Goal: Task Accomplishment & Management: Manage account settings

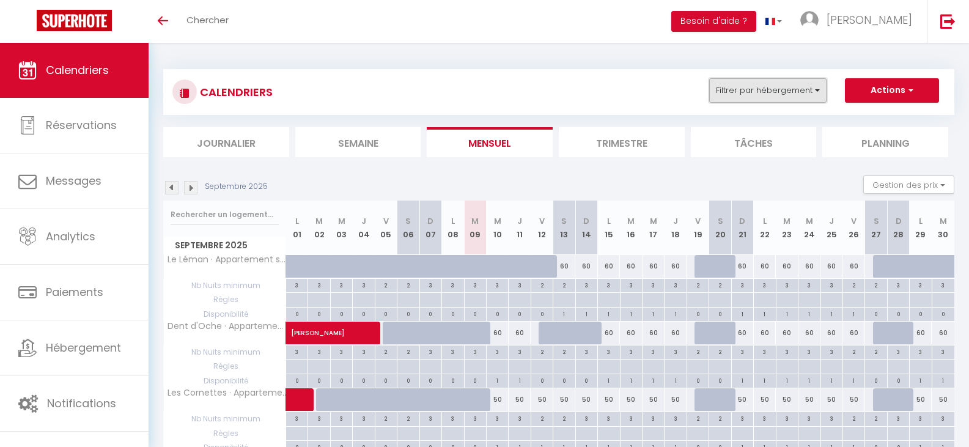
click at [821, 94] on button "Filtrer par hébergement" at bounding box center [767, 90] width 117 height 24
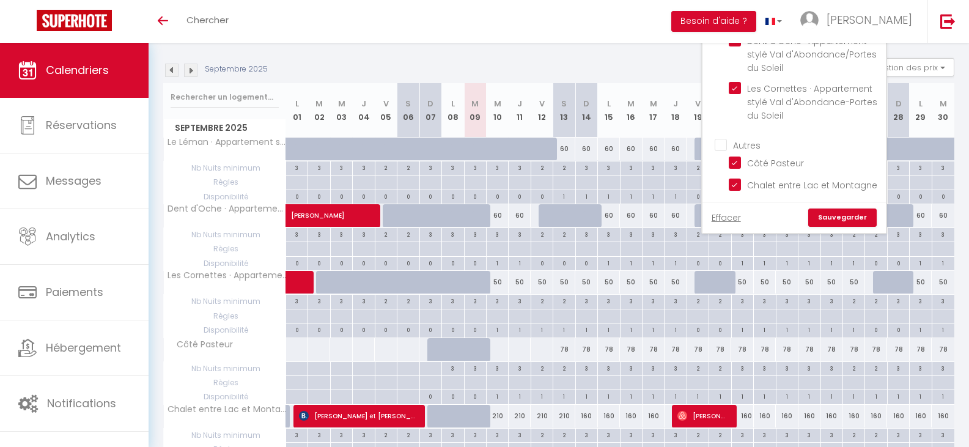
scroll to position [122, 0]
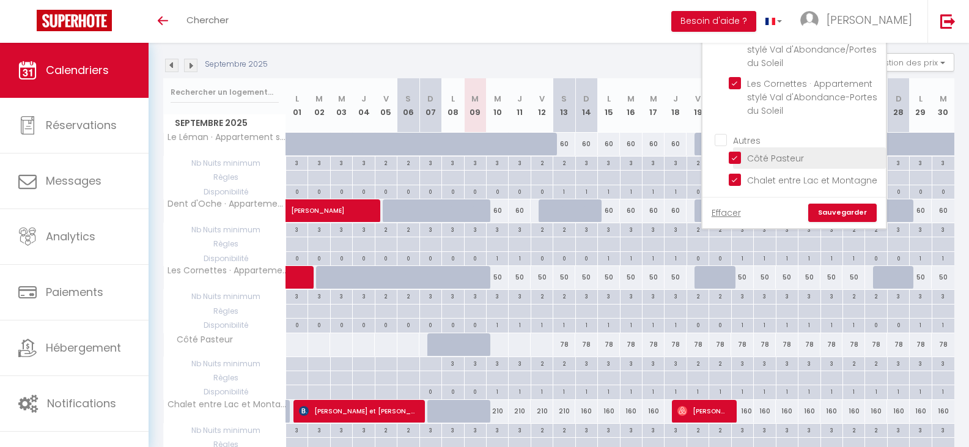
click at [733, 151] on input "Côté Pasteur" at bounding box center [805, 157] width 153 height 12
checkbox input "false"
checkbox input "true"
click at [733, 172] on input "Chalet entre Lac et Montagne" at bounding box center [805, 178] width 153 height 12
checkbox input "false"
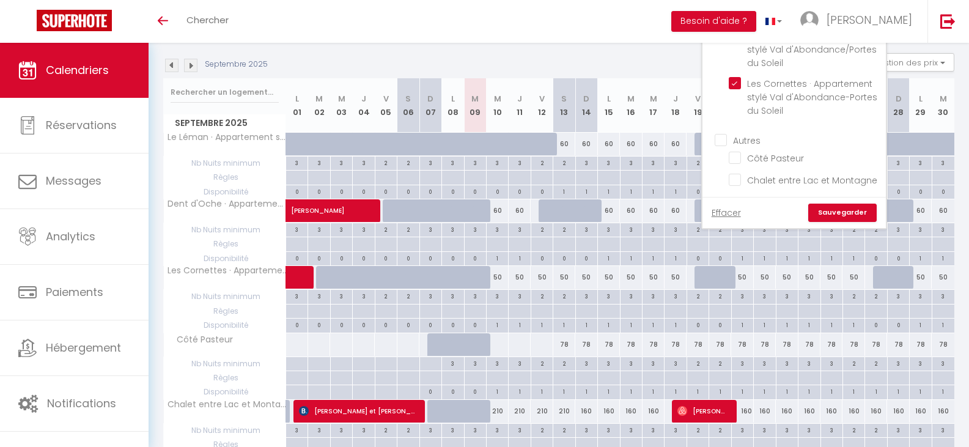
click at [853, 214] on link "Sauvegarder" at bounding box center [842, 213] width 68 height 18
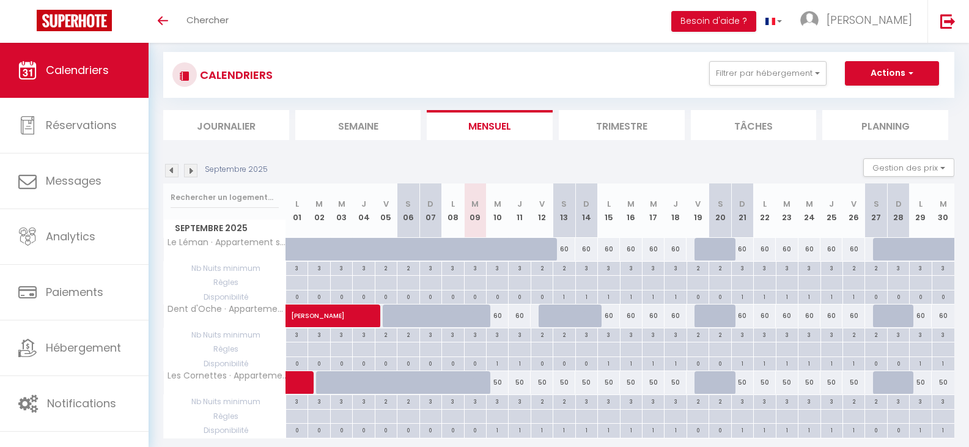
scroll to position [0, 0]
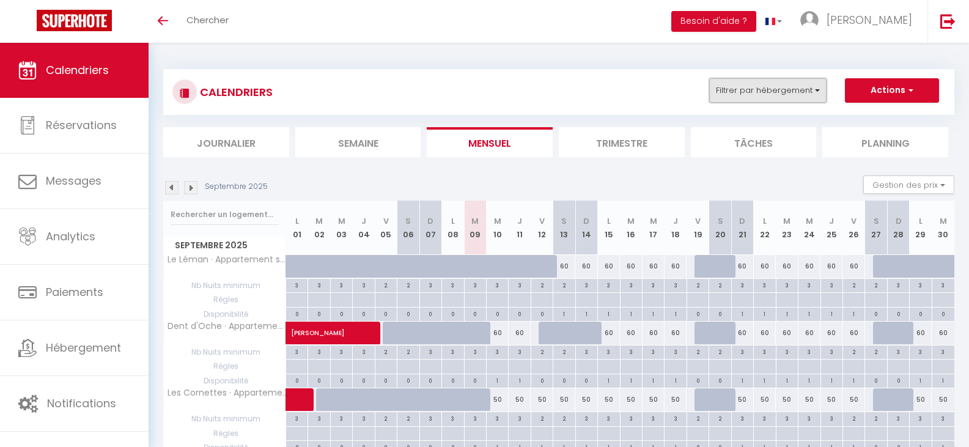
click at [789, 94] on button "Filtrer par hébergement" at bounding box center [767, 90] width 117 height 24
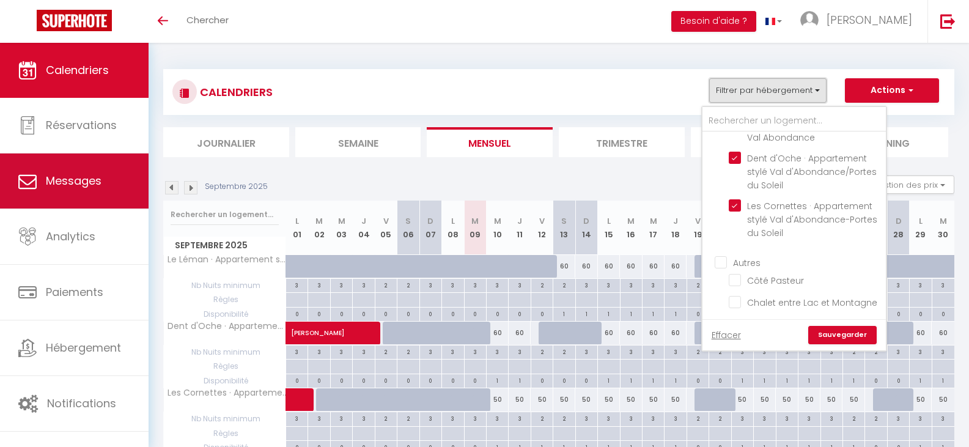
click at [54, 171] on link "Messages" at bounding box center [74, 180] width 149 height 55
select select "message"
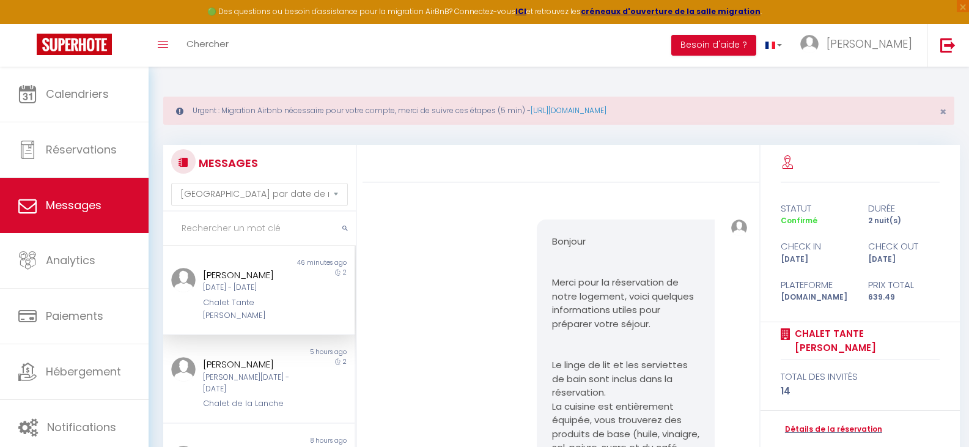
scroll to position [497, 0]
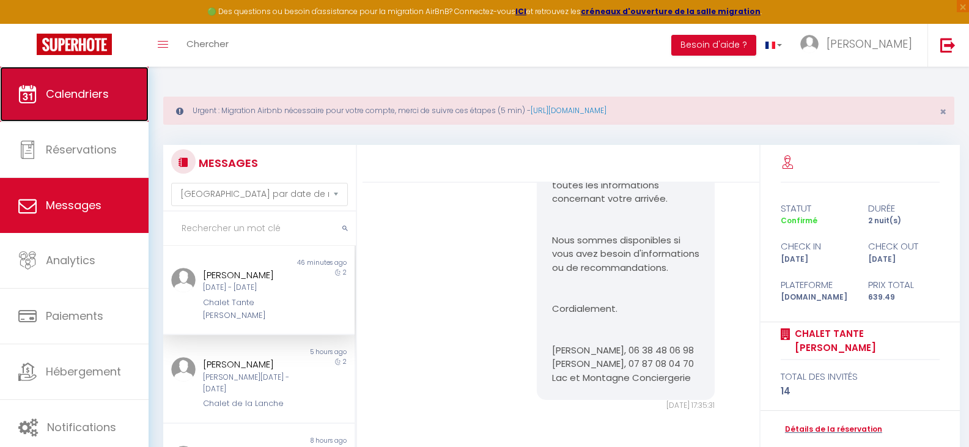
click at [65, 89] on span "Calendriers" at bounding box center [77, 93] width 63 height 15
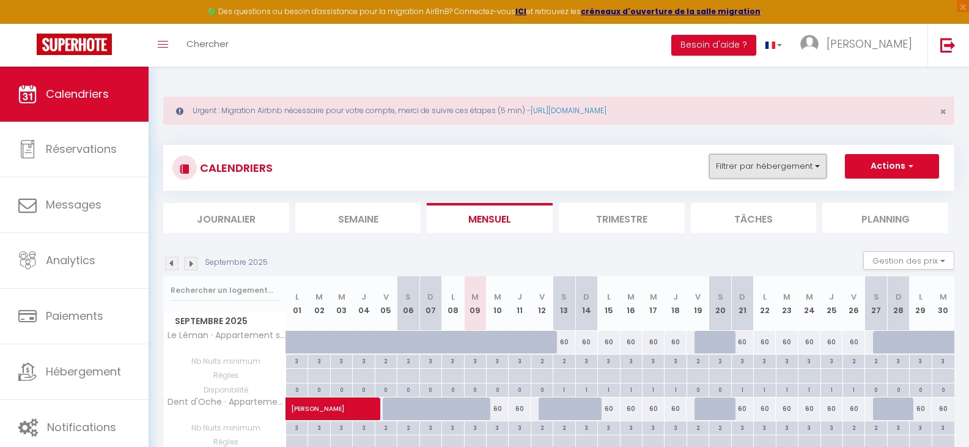
click at [739, 164] on button "Filtrer par hébergement" at bounding box center [767, 166] width 117 height 24
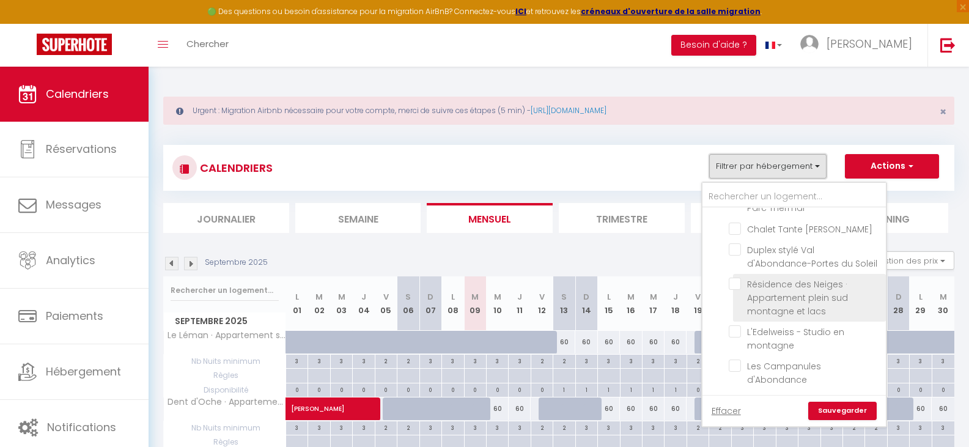
scroll to position [245, 0]
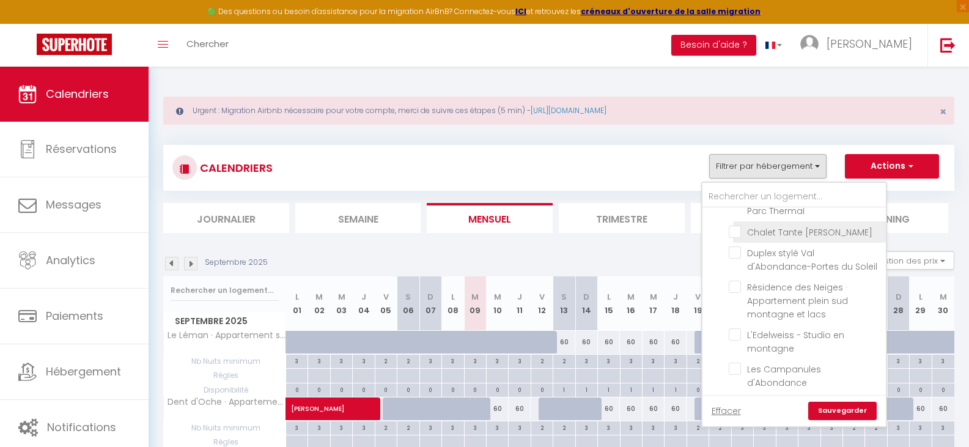
click at [739, 225] on input "Chalet Tante [PERSON_NAME]" at bounding box center [805, 231] width 153 height 12
checkbox input "true"
checkbox input "false"
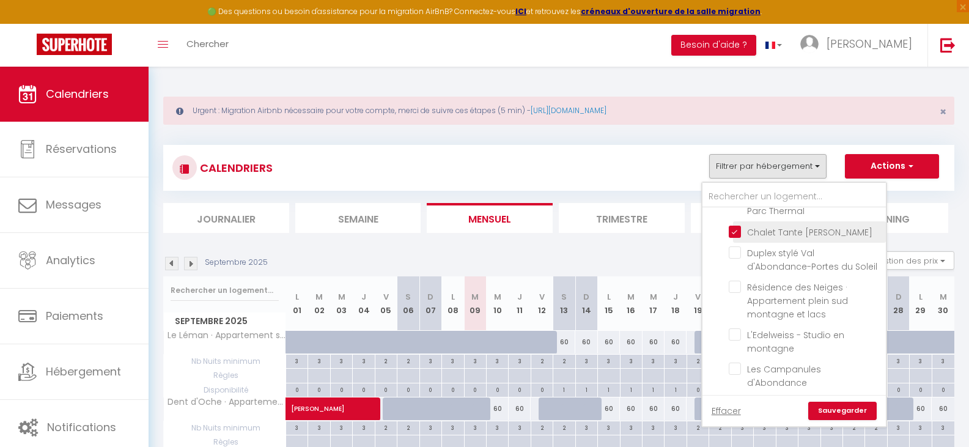
checkbox input "false"
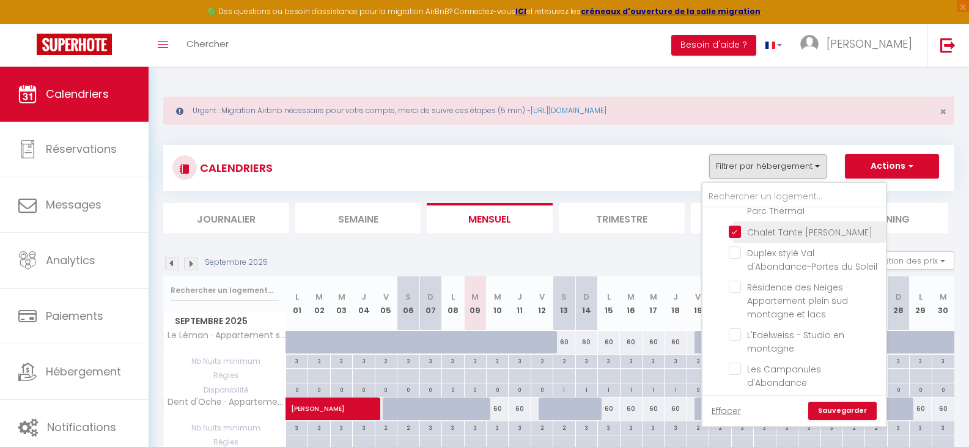
checkbox input "false"
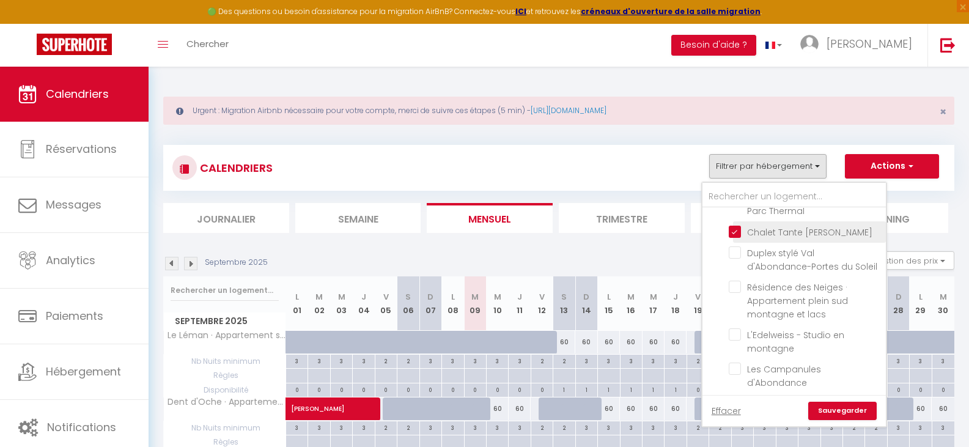
checkbox input "false"
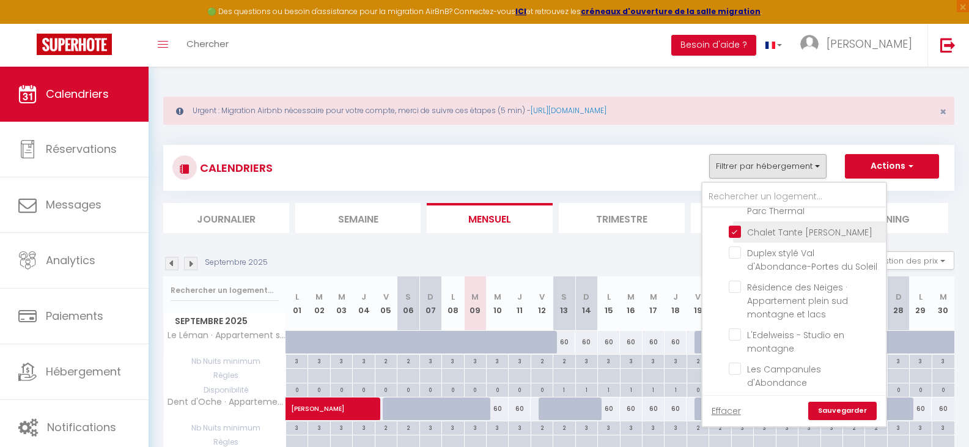
checkbox input "false"
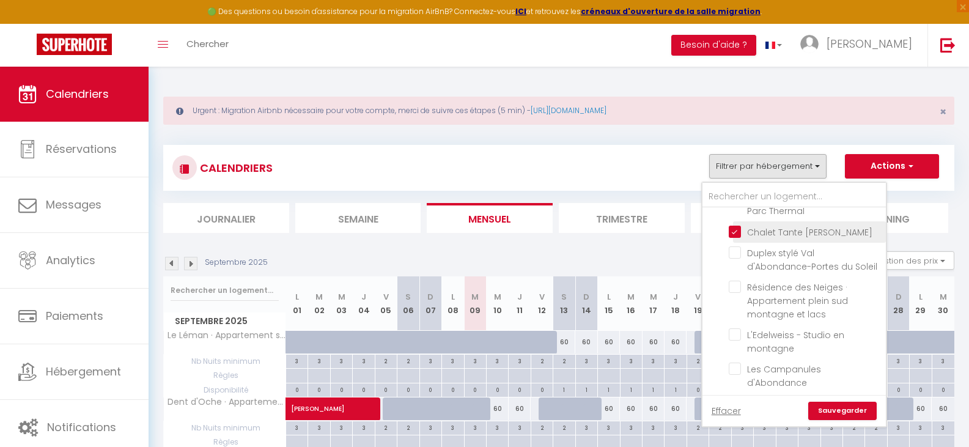
checkbox input "false"
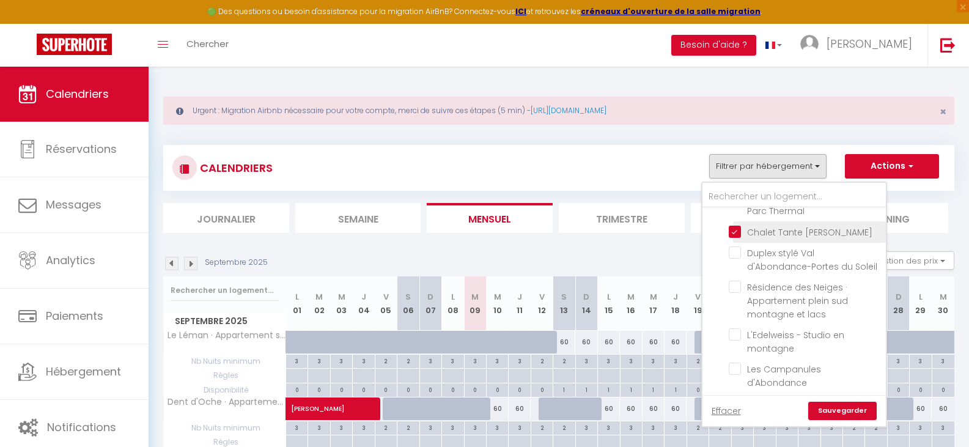
checkbox input "false"
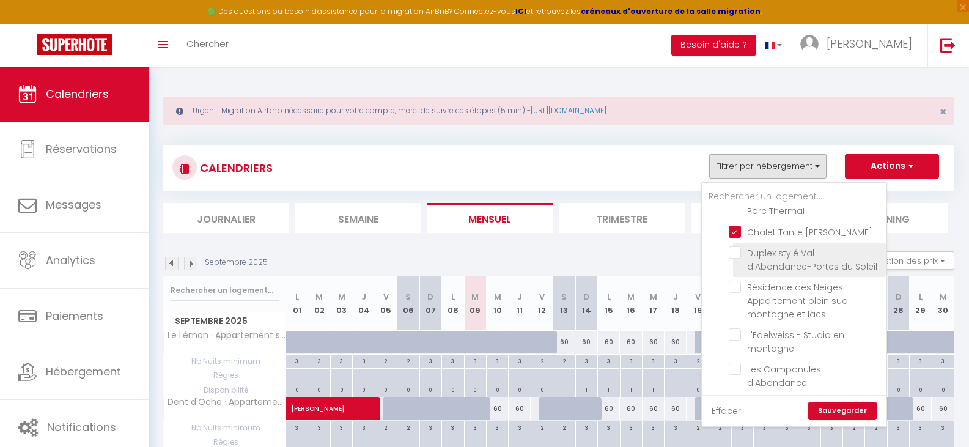
click at [735, 246] on input "Duplex stylé Val d'Abondance-Portes du Soleil" at bounding box center [805, 252] width 153 height 12
checkbox input "true"
checkbox input "false"
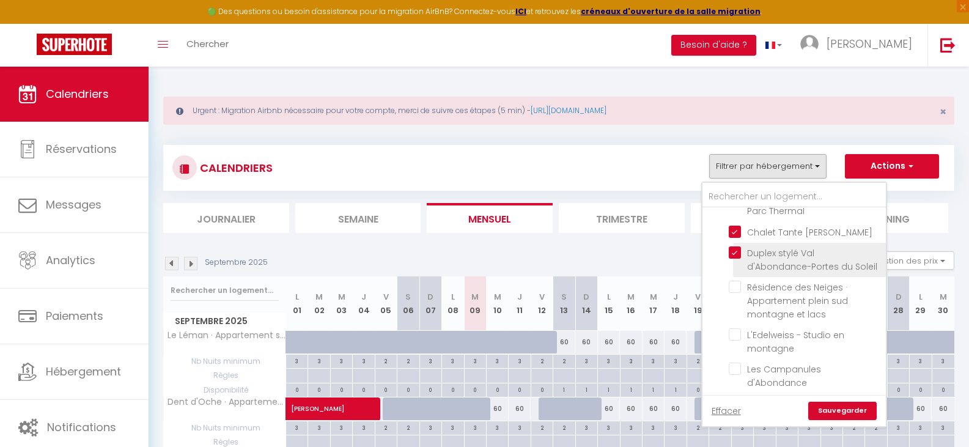
checkbox input "false"
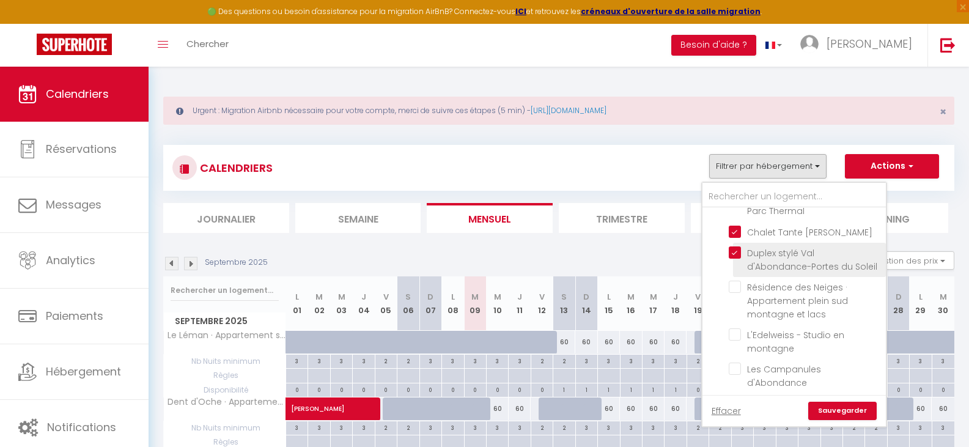
checkbox input "false"
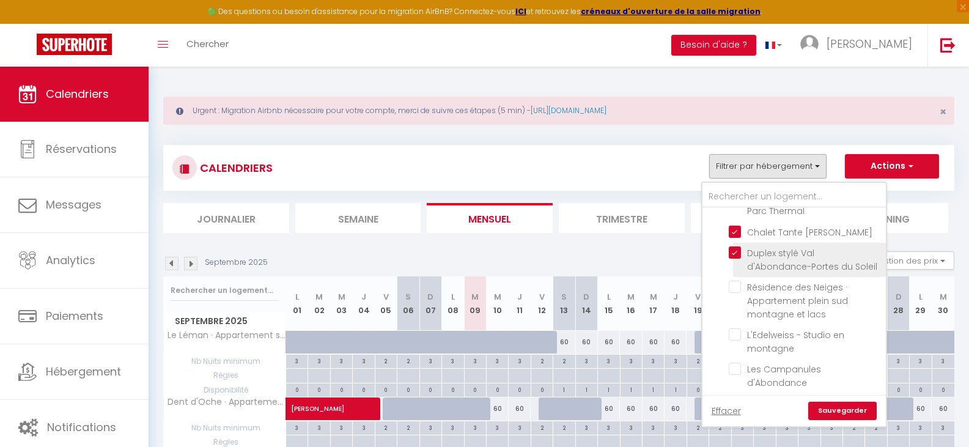
checkbox input "false"
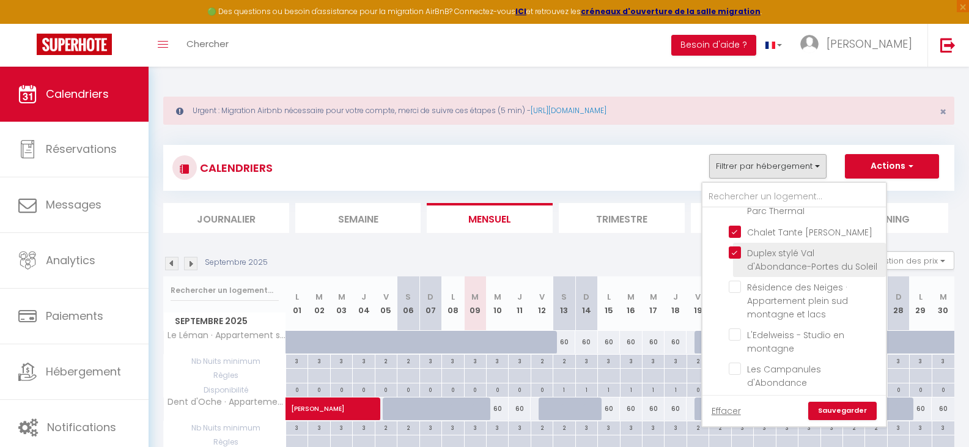
checkbox input "false"
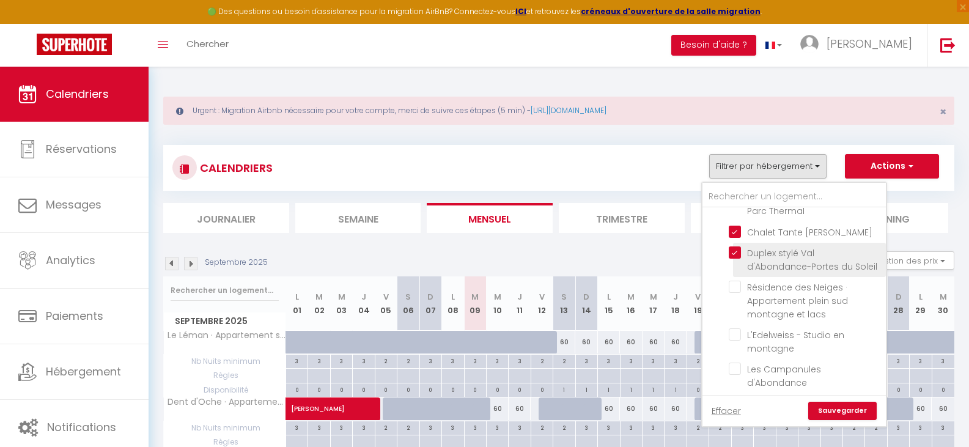
checkbox input "false"
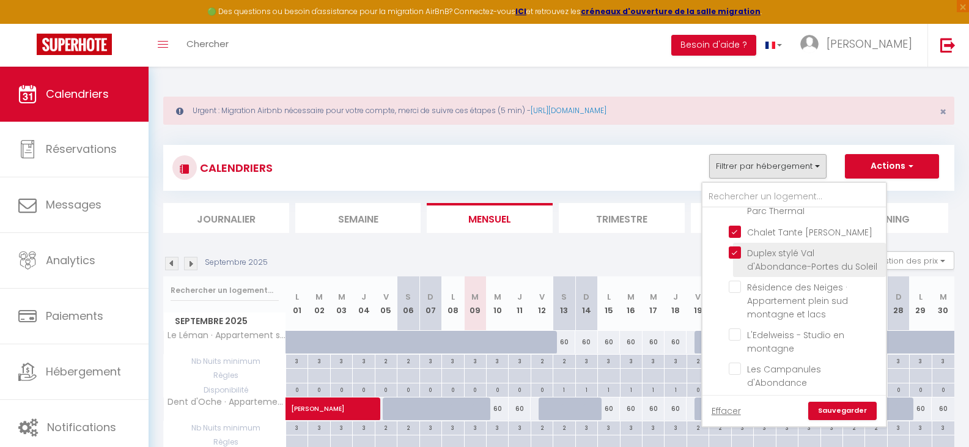
checkbox input "false"
click at [826, 412] on link "Sauvegarder" at bounding box center [842, 411] width 68 height 18
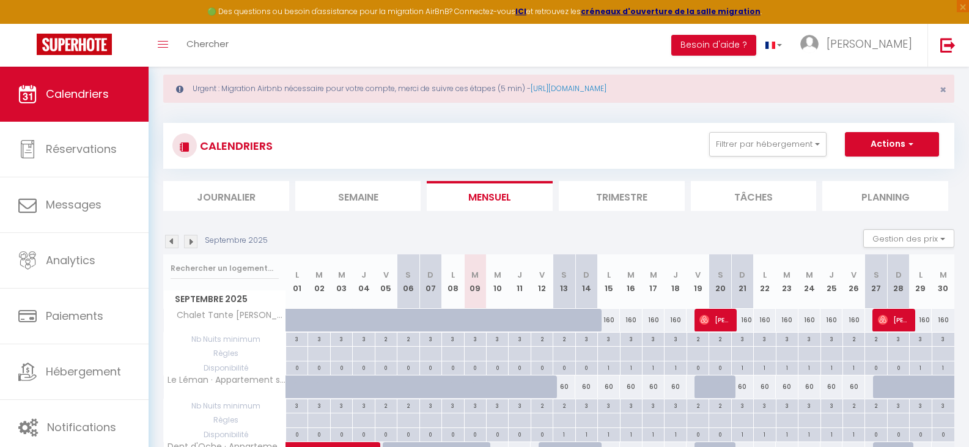
scroll to position [0, 0]
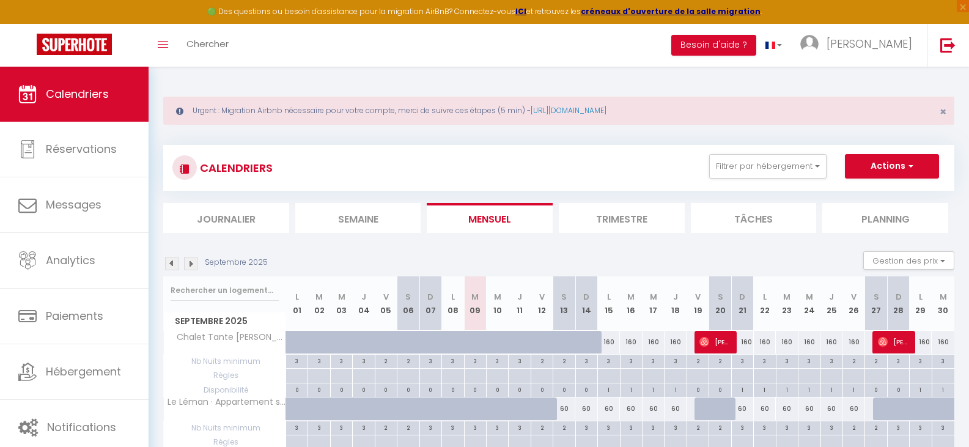
click at [190, 261] on img at bounding box center [190, 263] width 13 height 13
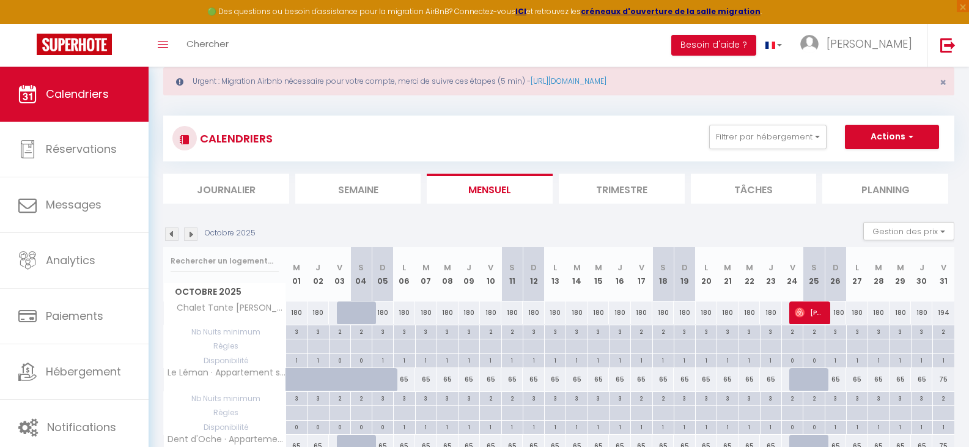
scroll to position [24, 0]
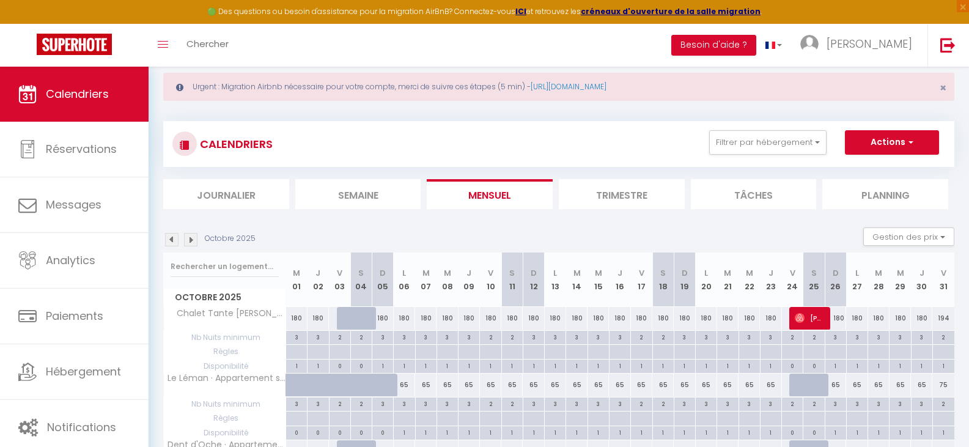
click at [190, 239] on img at bounding box center [190, 239] width 13 height 13
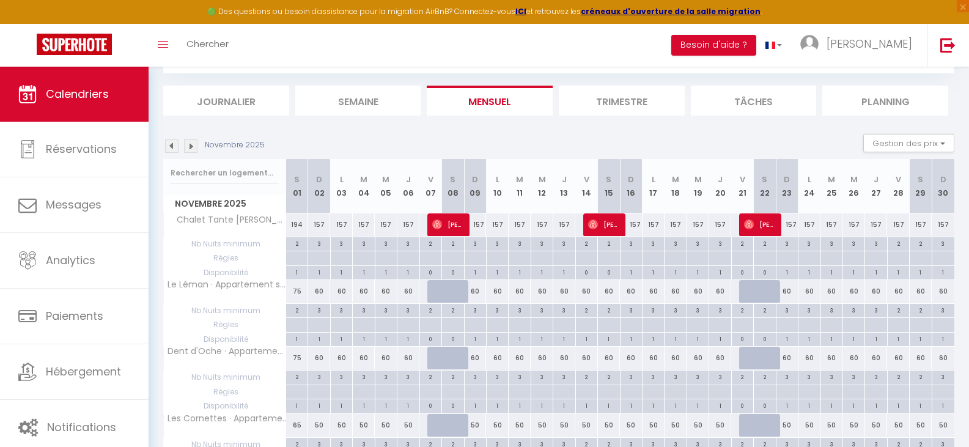
scroll to position [146, 0]
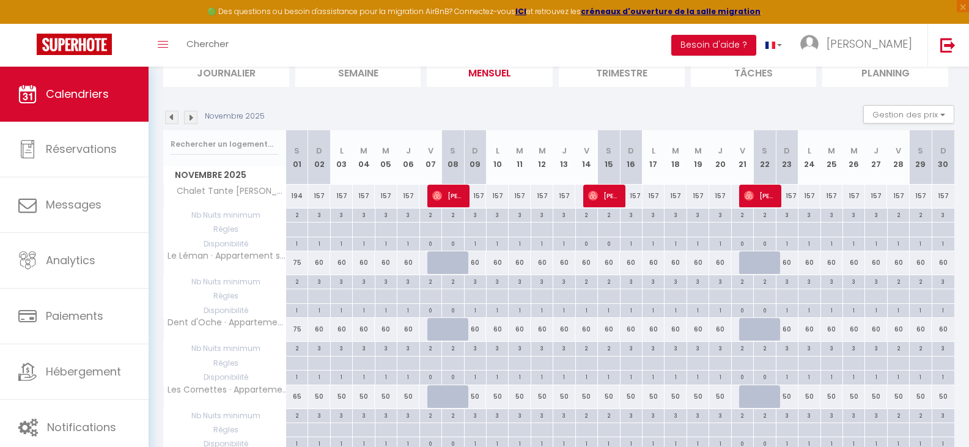
click at [586, 262] on div "60" at bounding box center [586, 262] width 22 height 23
type input "60"
select select "1"
type input "Ven 14 Novembre 2025"
type input "[DATE]"
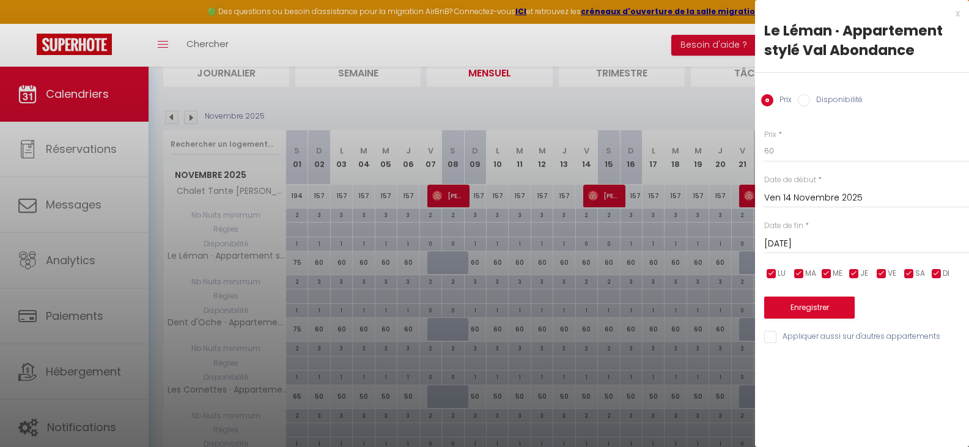
click at [826, 103] on label "Disponibilité" at bounding box center [836, 100] width 53 height 13
click at [810, 103] on input "Disponibilité" at bounding box center [804, 100] width 12 height 12
radio input "true"
radio input "false"
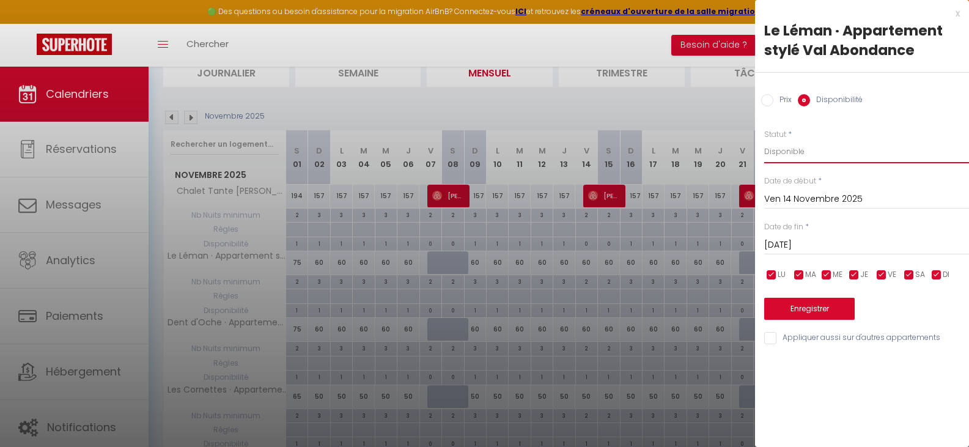
click at [822, 156] on select "Disponible Indisponible" at bounding box center [866, 151] width 205 height 23
select select "0"
click at [764, 140] on select "Disponible Indisponible" at bounding box center [866, 151] width 205 height 23
click at [901, 245] on input "[DATE]" at bounding box center [866, 245] width 205 height 16
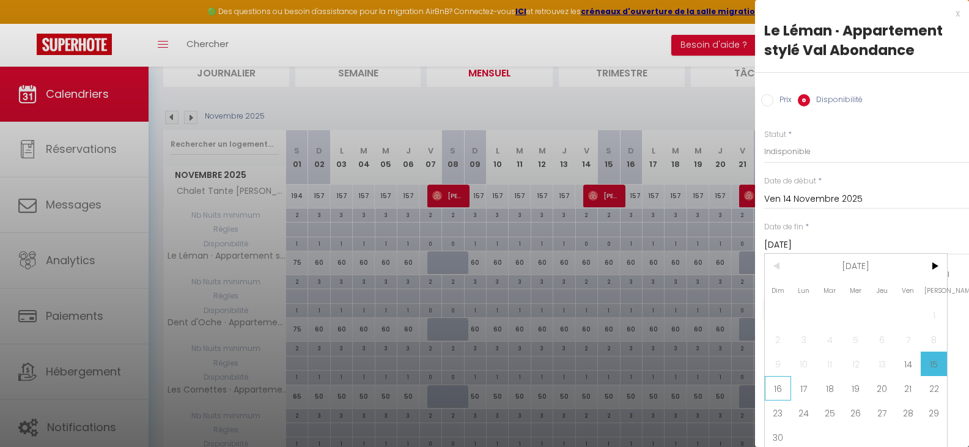
click at [772, 388] on span "16" at bounding box center [778, 388] width 26 height 24
type input "Dim 16 Novembre 2025"
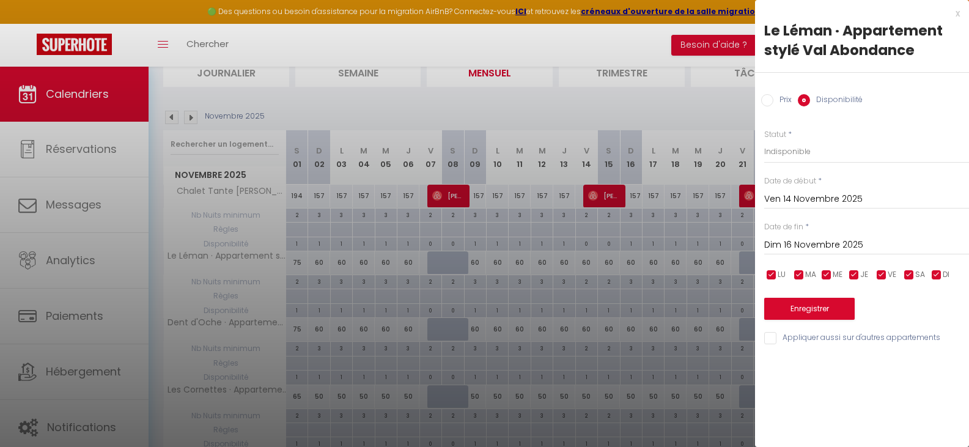
click at [772, 337] on input "Appliquer aussi sur d'autres appartements" at bounding box center [866, 338] width 205 height 12
checkbox input "true"
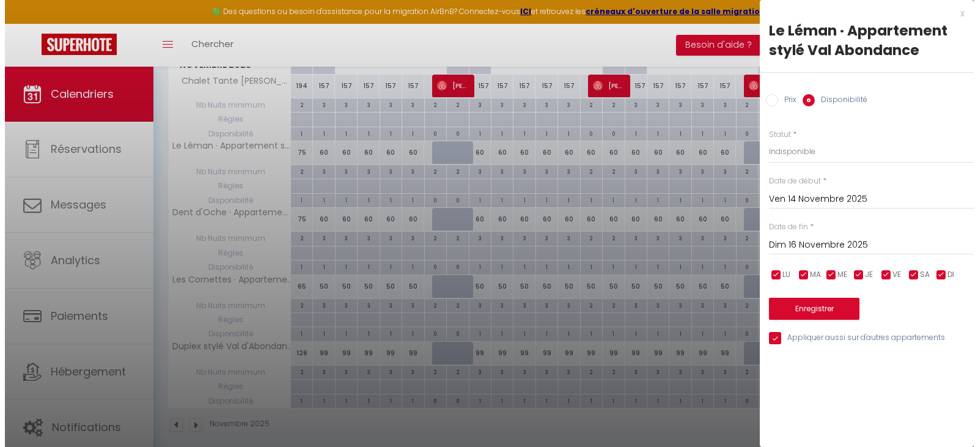
scroll to position [268, 0]
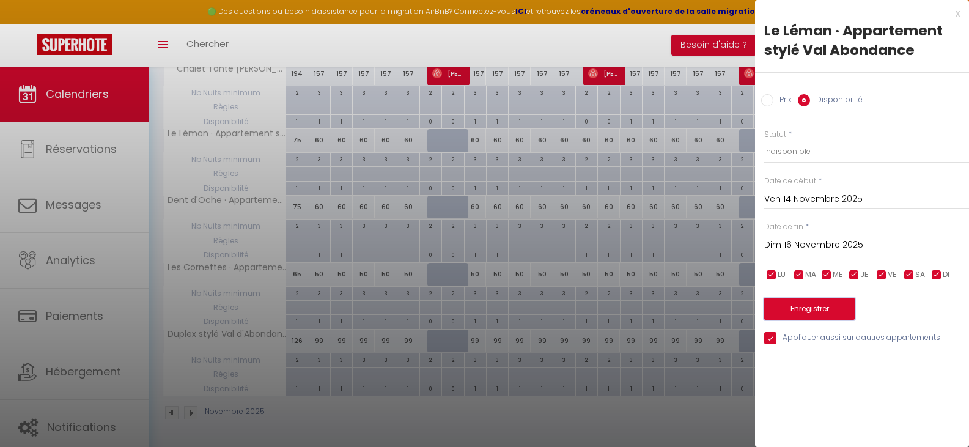
click at [824, 310] on button "Enregistrer" at bounding box center [809, 309] width 90 height 22
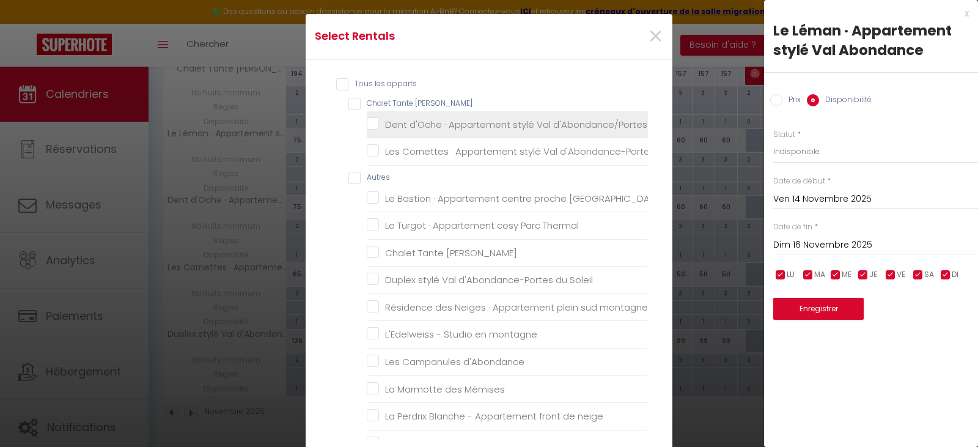
click at [369, 127] on Soleil "Dent d'Oche · Appartement stylé Val d'Abondance/Portes du Soleil" at bounding box center [507, 124] width 281 height 12
checkbox Soleil "true"
checkbox Soleil "false"
checkbox thermes "false"
checkbox Thermal "false"
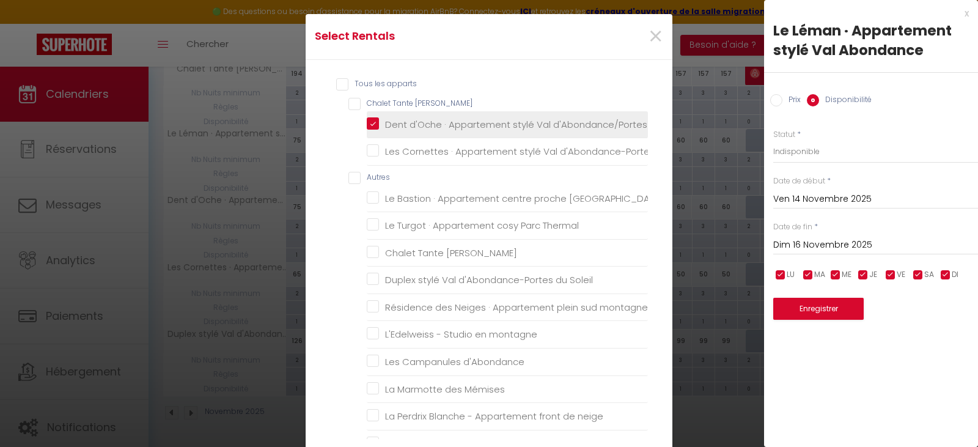
checkbox Emma "false"
checkbox Soleil "false"
checkbox lacs "false"
checkbox montagne "false"
checkbox d\'Abondance "false"
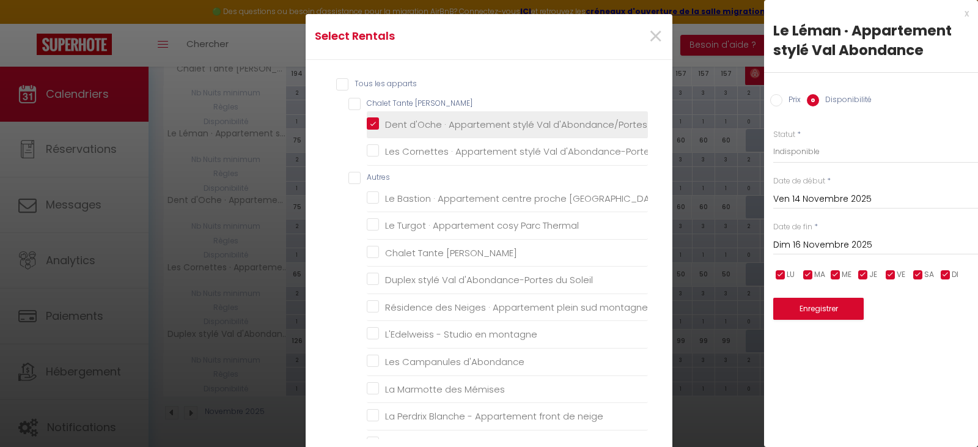
checkbox Mémises "false"
checkbox neige "false"
checkbox Soleil "false"
checkbox Alpages "false"
checkbox Châtel "false"
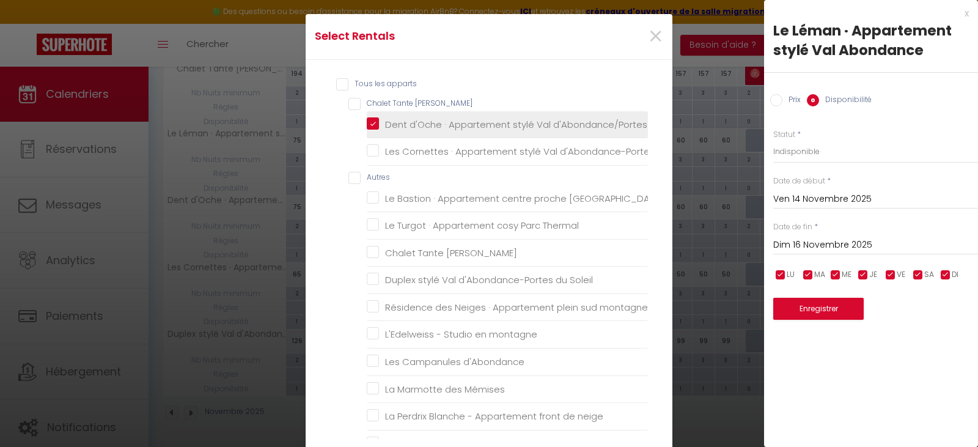
checkbox Lanche "false"
checkbox Graydon "false"
checkbox Viking "false"
checkbox Montagne "false"
checkbox Arolettes "false"
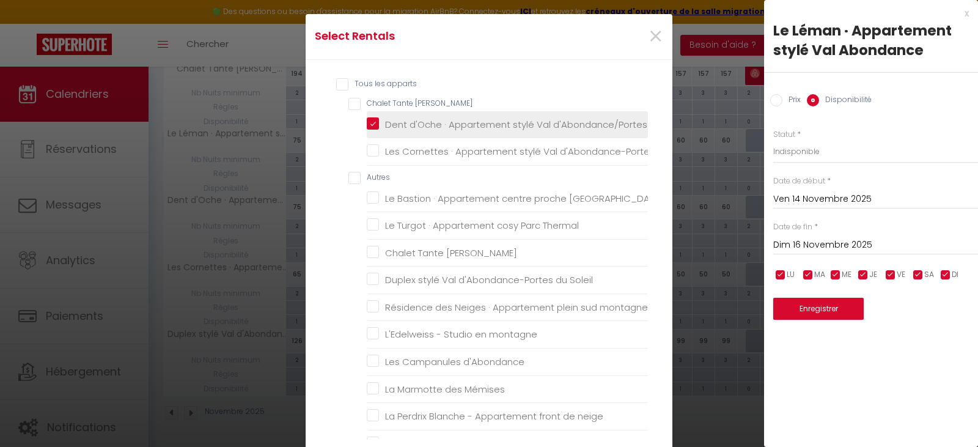
checkbox Châtel "false"
checkbox Savoie "false"
checkbox centre "false"
checkbox Thonon "false"
checkbox central "false"
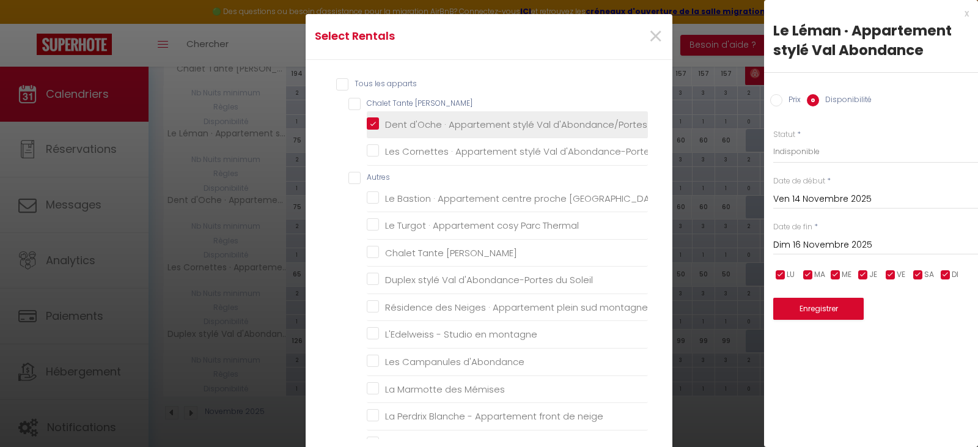
checkbox Thonon "false"
checkbox Pasteur "false"
checkbox d’Evian "false"
checkbox Evian "false"
checkbox lac "false"
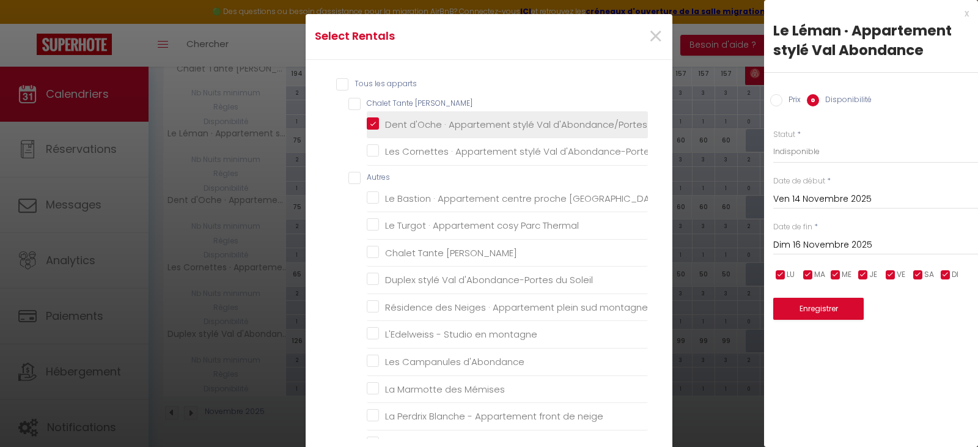
checkbox Evian "false"
checkbox d\'Evian "false"
checkbox Milly "false"
checkbox Evian "false"
checkbox Montagne "false"
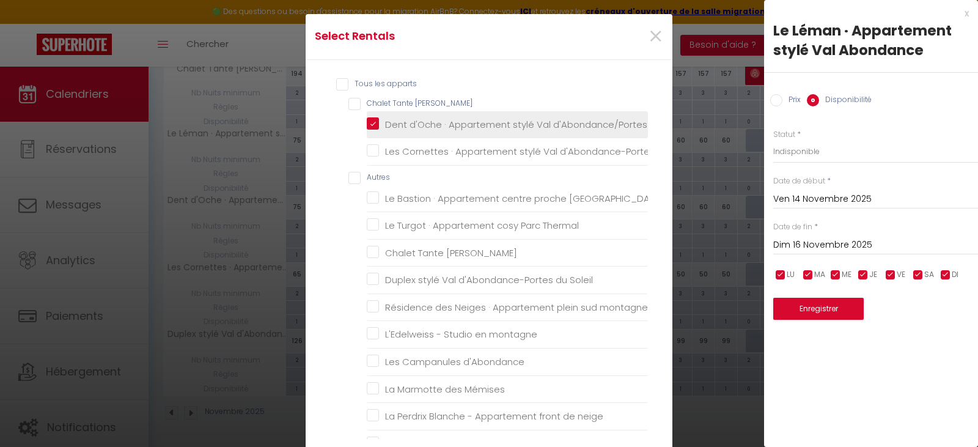
checkbox Genève "false"
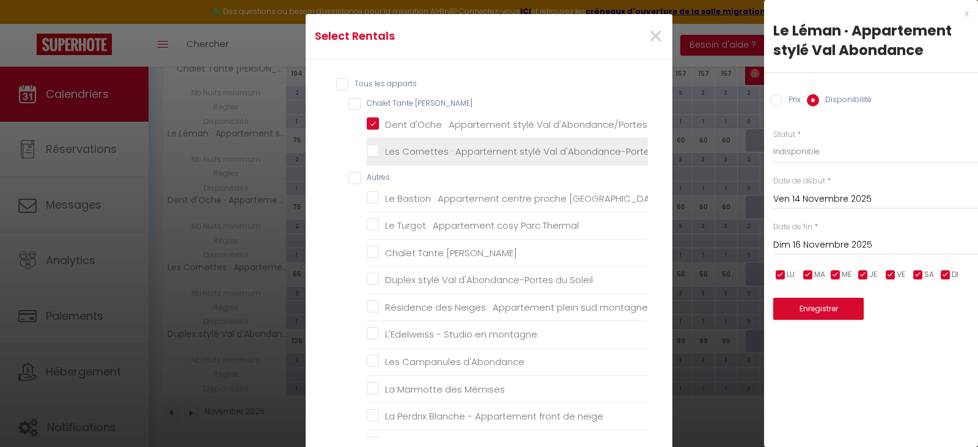
click at [371, 155] on Soleil "Les Cornettes · Appartement stylé Val d'Abondance-Portes du Soleil" at bounding box center [507, 152] width 281 height 12
checkbox Soleil "true"
checkbox Emma "true"
checkbox thermes "false"
checkbox Thermal "false"
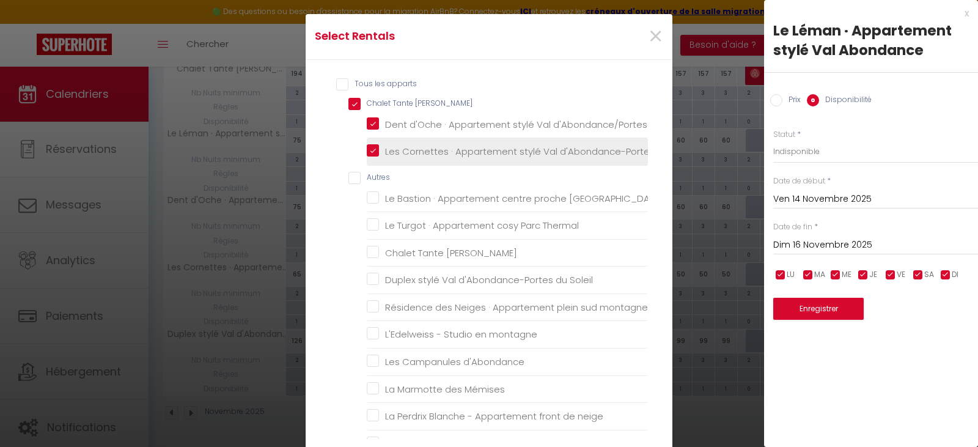
checkbox Emma "false"
checkbox Soleil "false"
checkbox lacs "false"
checkbox montagne "false"
checkbox d\'Abondance "false"
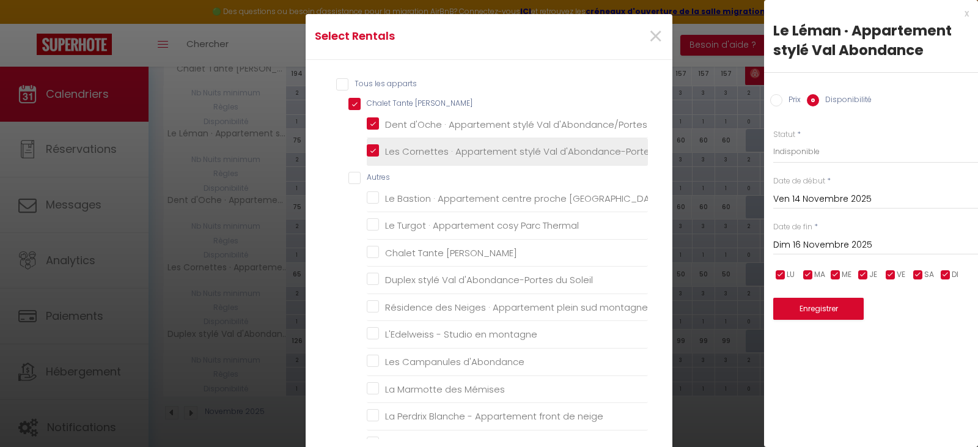
checkbox Mémises "false"
checkbox neige "false"
checkbox Soleil "false"
checkbox Alpages "false"
checkbox Châtel "false"
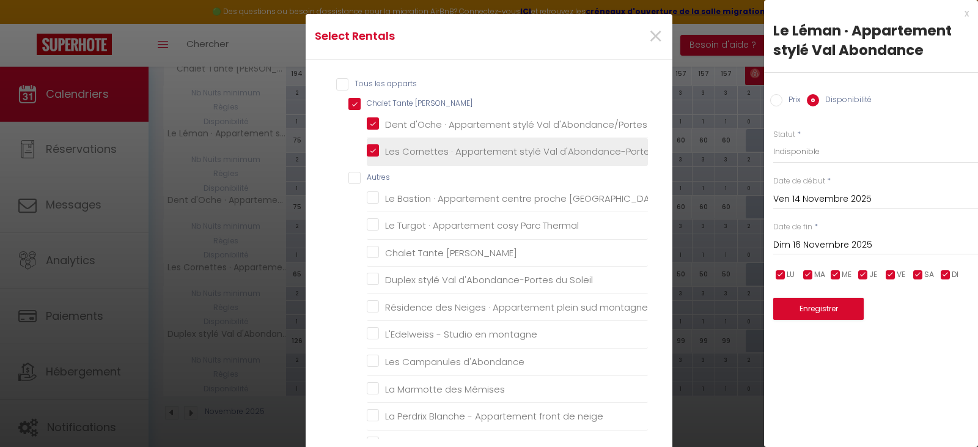
checkbox Lanche "false"
checkbox Graydon "false"
checkbox Viking "false"
checkbox Montagne "false"
checkbox Arolettes "false"
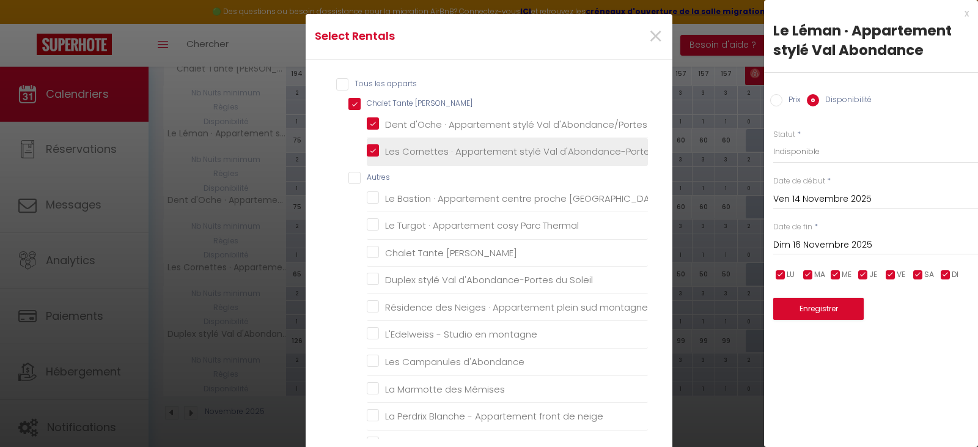
checkbox Châtel "false"
checkbox Savoie "false"
checkbox centre "false"
checkbox Thonon "false"
checkbox central "false"
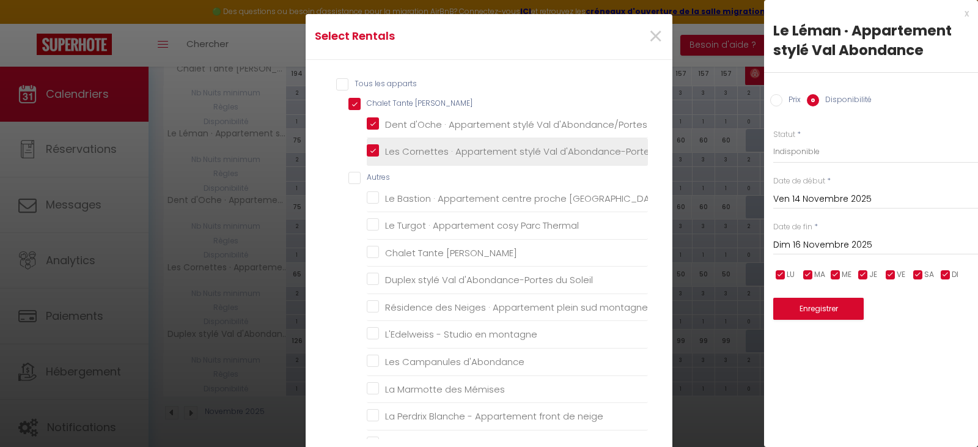
checkbox Thonon "false"
checkbox Pasteur "false"
checkbox d’Evian "false"
checkbox Evian "false"
checkbox lac "false"
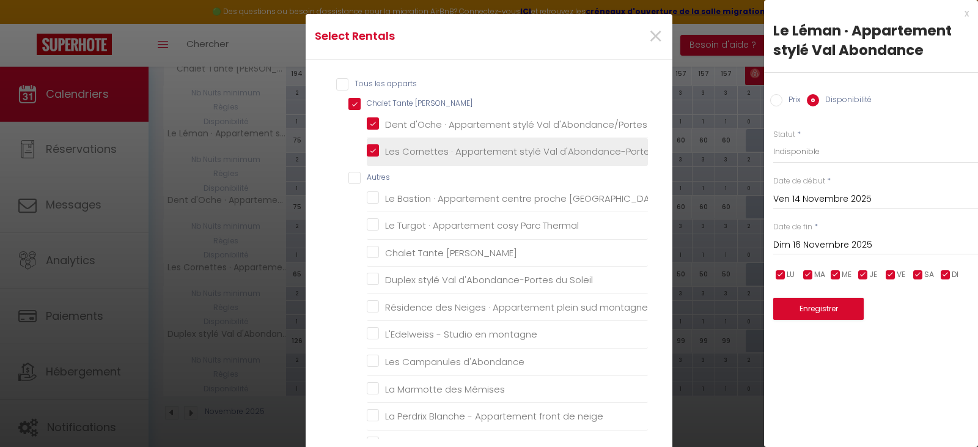
checkbox Evian "false"
checkbox d\'Evian "false"
checkbox Milly "false"
checkbox Evian "false"
checkbox Montagne "false"
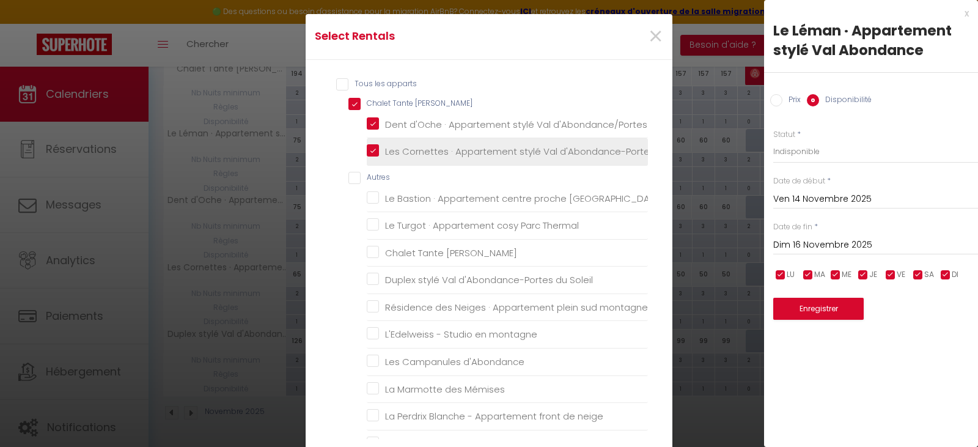
checkbox Genève "false"
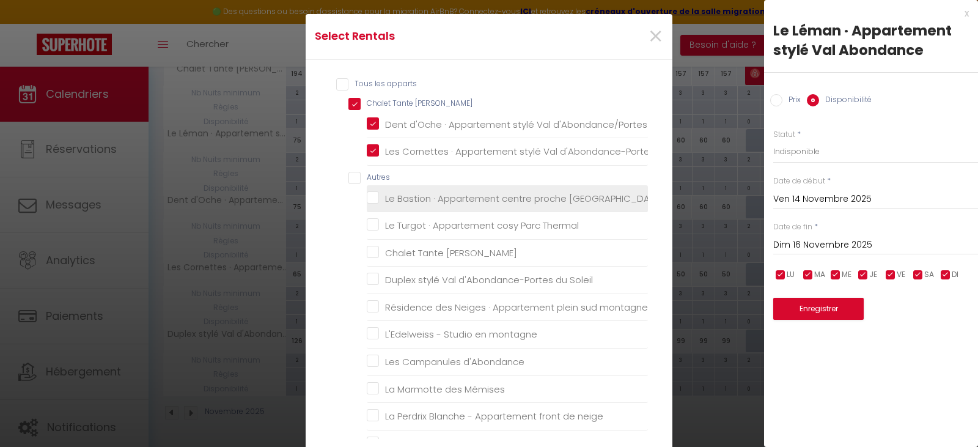
click at [368, 199] on thermes "Le Bastion · Appartement centre proche [GEOGRAPHIC_DATA]" at bounding box center [507, 198] width 281 height 12
checkbox thermes "true"
checkbox Thermal "false"
checkbox Emma "false"
checkbox Soleil "false"
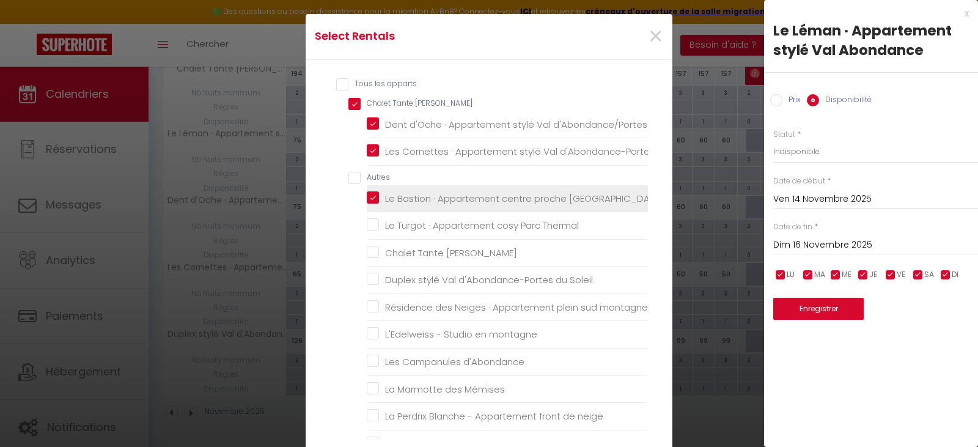
checkbox lacs "false"
checkbox montagne "false"
checkbox d\'Abondance "false"
checkbox Mémises "false"
checkbox neige "false"
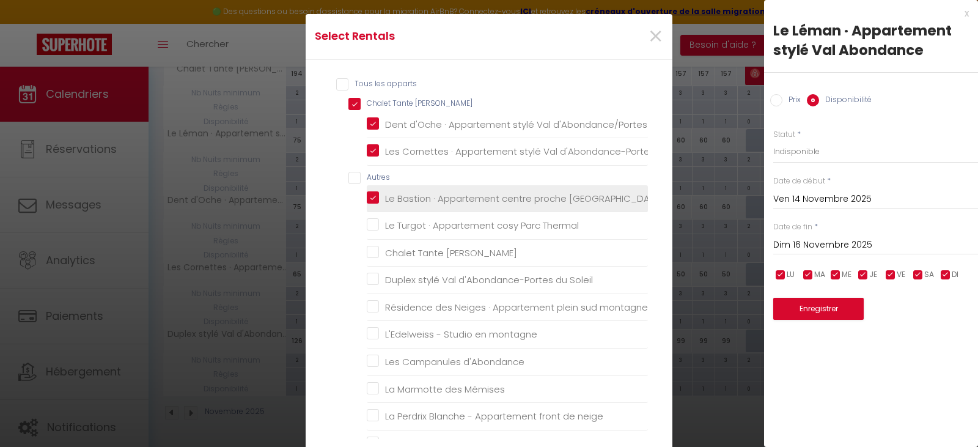
checkbox Soleil "false"
checkbox Alpages "false"
checkbox Châtel "false"
checkbox Lanche "false"
checkbox Graydon "false"
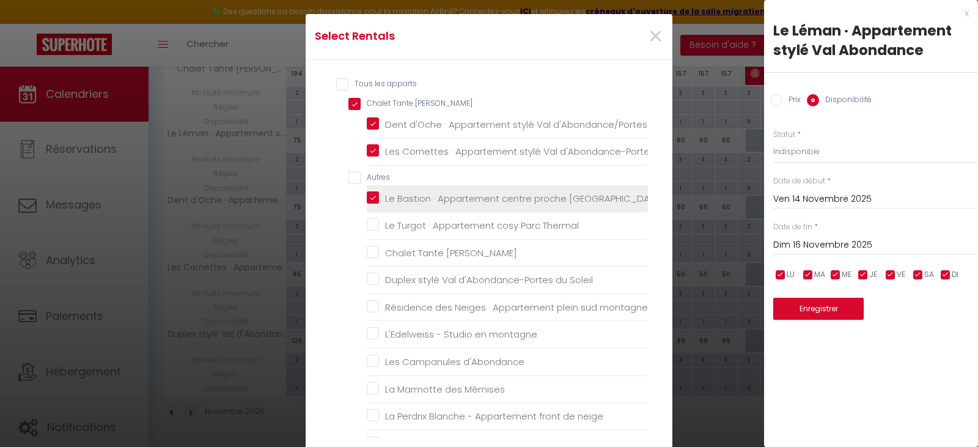
checkbox Viking "false"
checkbox Montagne "false"
checkbox Arolettes "false"
checkbox Châtel "false"
checkbox Savoie "false"
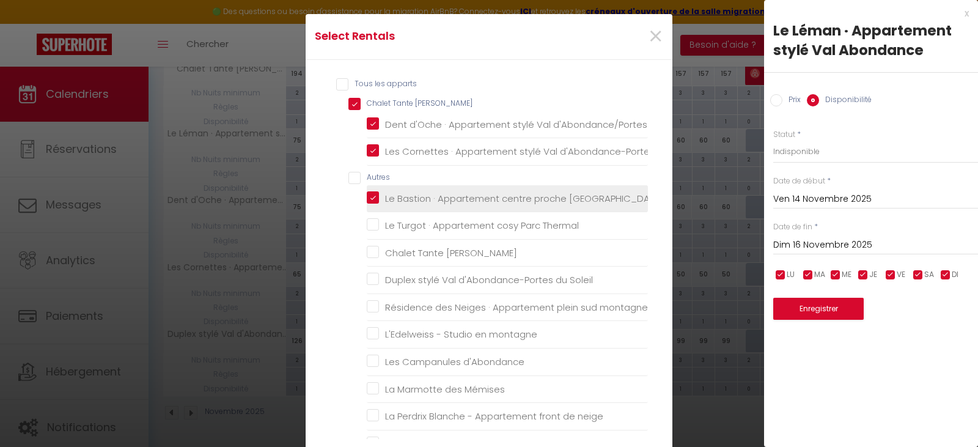
checkbox centre "false"
checkbox Thonon "false"
checkbox central "false"
checkbox Thonon "false"
checkbox Pasteur "false"
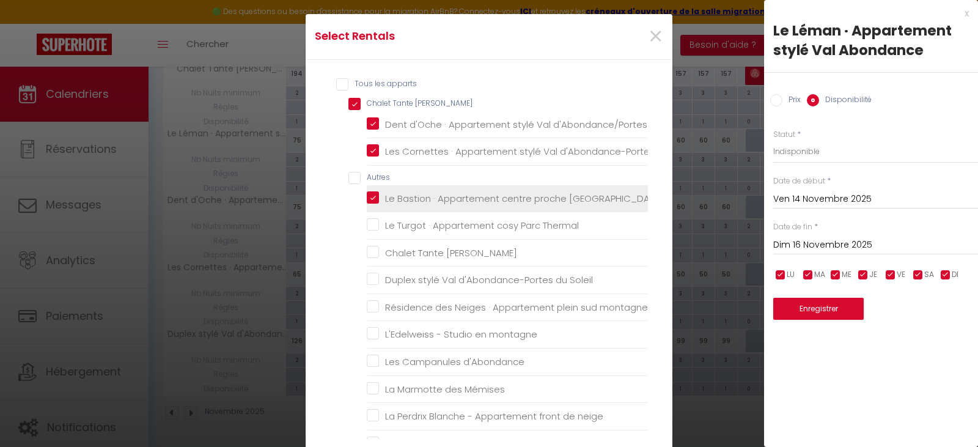
checkbox d’Evian "false"
checkbox Evian "false"
checkbox lac "false"
checkbox Evian "false"
checkbox d\'Evian "false"
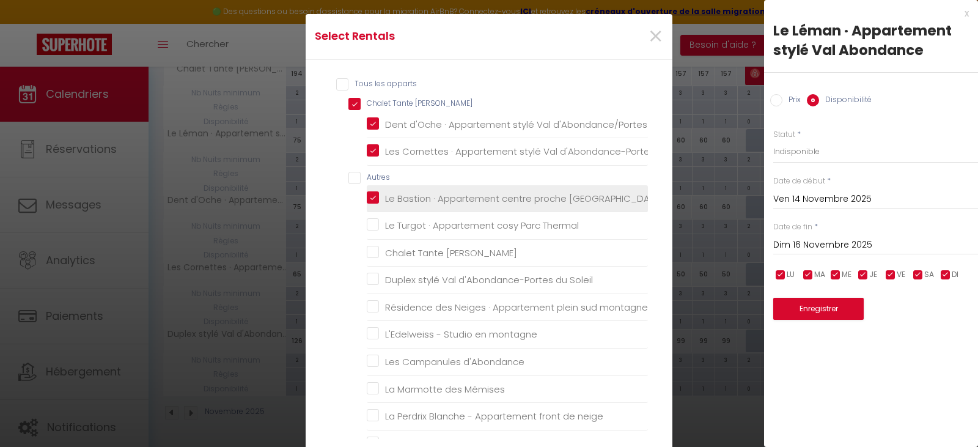
checkbox Milly "false"
checkbox Evian "false"
checkbox Montagne "false"
checkbox Genève "false"
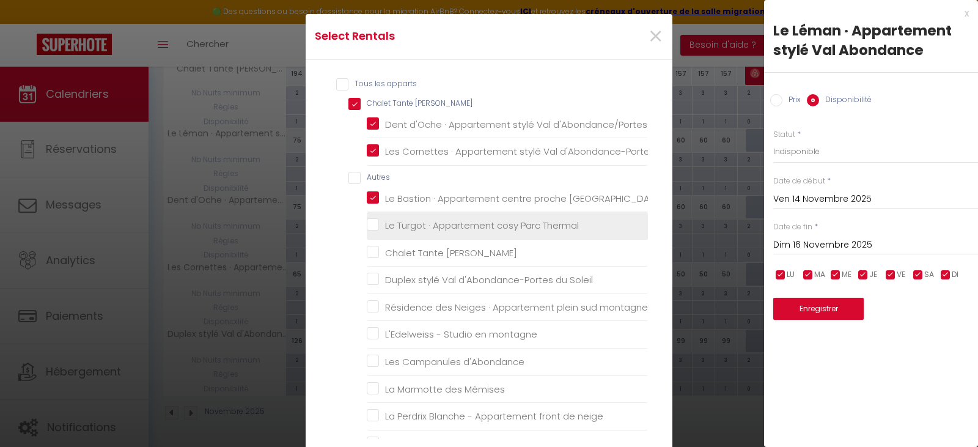
click at [370, 220] on Thermal "Le Turgot · Appartement cosy Parc Thermal" at bounding box center [507, 226] width 281 height 12
checkbox Thermal "true"
checkbox Emma "false"
checkbox Soleil "false"
checkbox lacs "false"
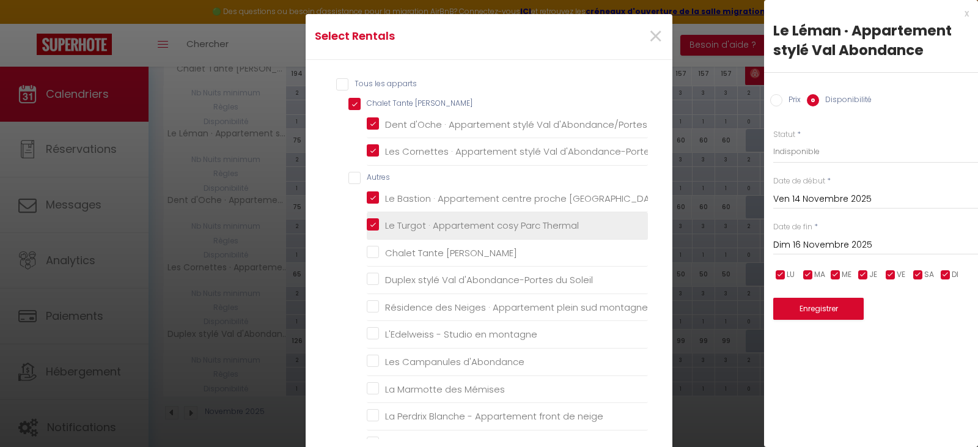
checkbox montagne "false"
checkbox d\'Abondance "false"
checkbox Mémises "false"
checkbox neige "false"
checkbox Soleil "false"
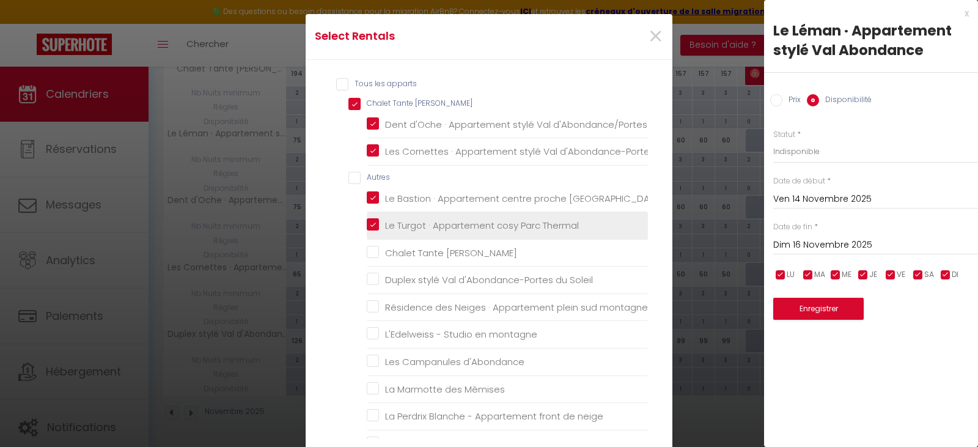
checkbox Alpages "false"
checkbox Châtel "false"
checkbox Lanche "false"
checkbox Graydon "false"
checkbox Viking "false"
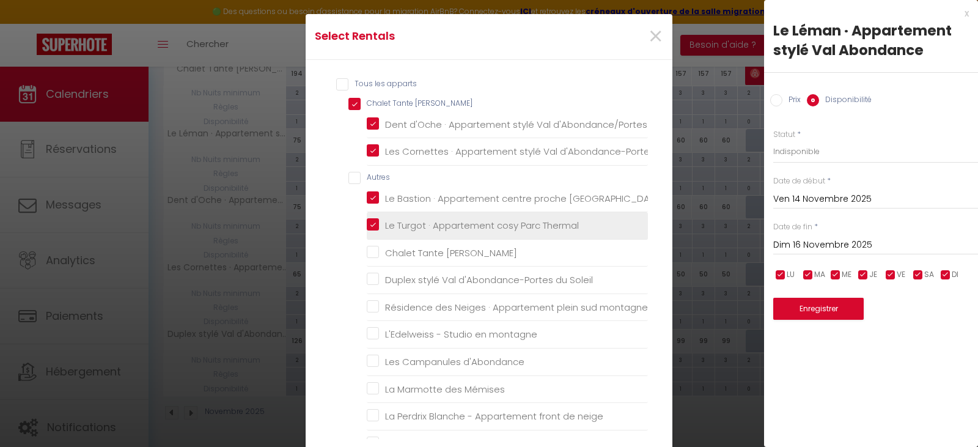
checkbox Montagne "false"
checkbox Arolettes "false"
checkbox Châtel "false"
checkbox Savoie "false"
checkbox centre "false"
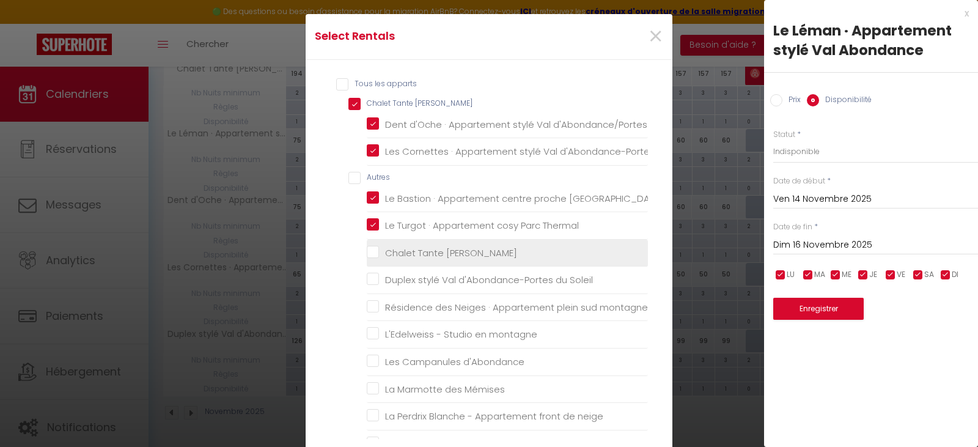
click at [368, 251] on Emma "Chalet Tante [PERSON_NAME]" at bounding box center [507, 253] width 281 height 12
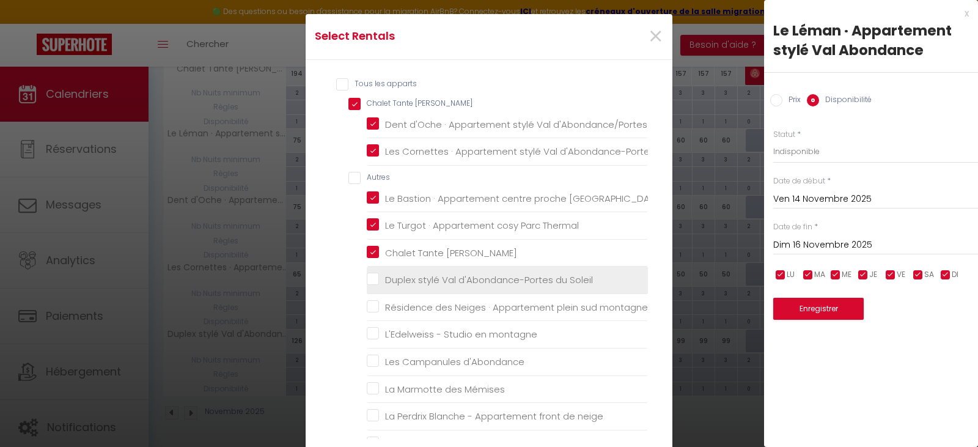
click at [369, 279] on Soleil "Duplex stylé Val d'Abondance-Portes du Soleil" at bounding box center [507, 280] width 281 height 12
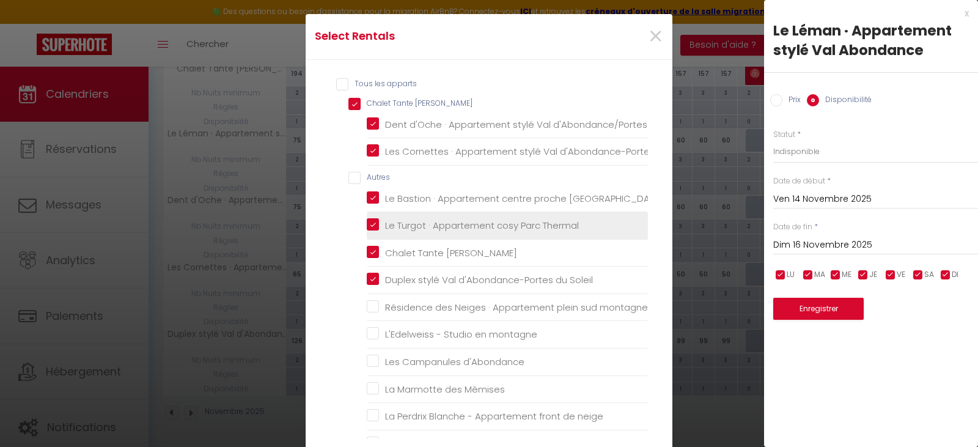
click at [370, 224] on Thermal "Le Turgot · Appartement cosy Parc Thermal" at bounding box center [507, 226] width 281 height 12
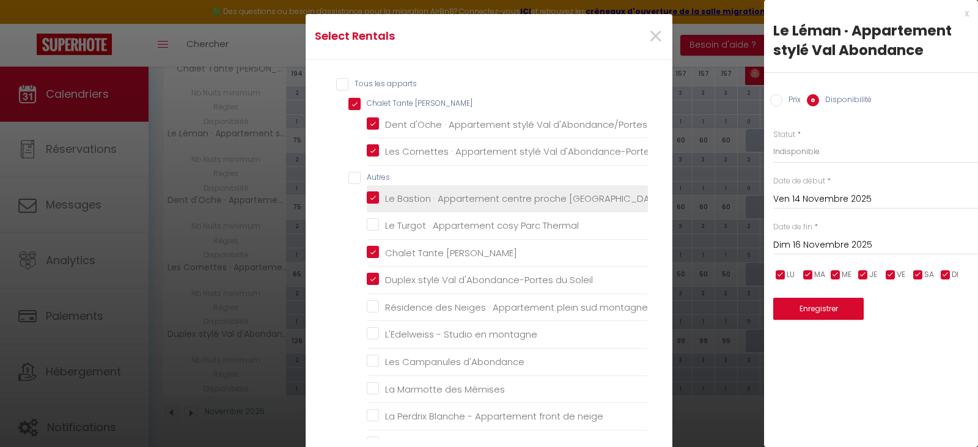
click at [367, 196] on thermes "Le Bastion · Appartement centre proche [GEOGRAPHIC_DATA]" at bounding box center [507, 198] width 281 height 12
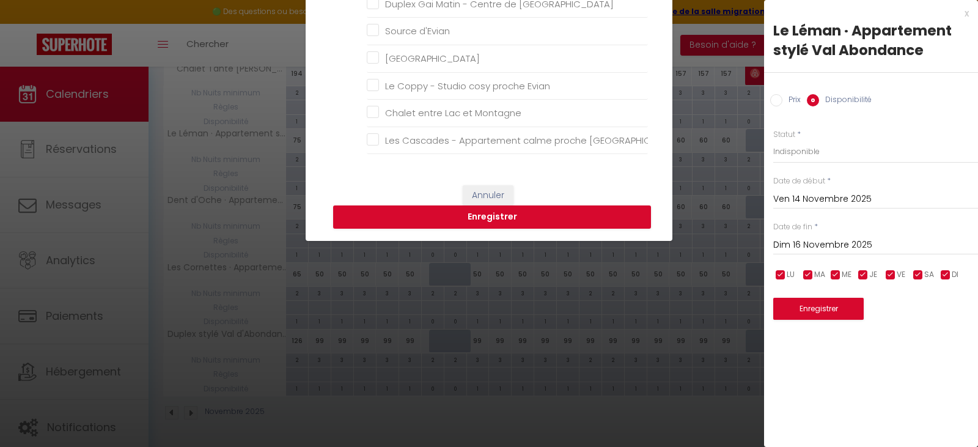
scroll to position [245, 0]
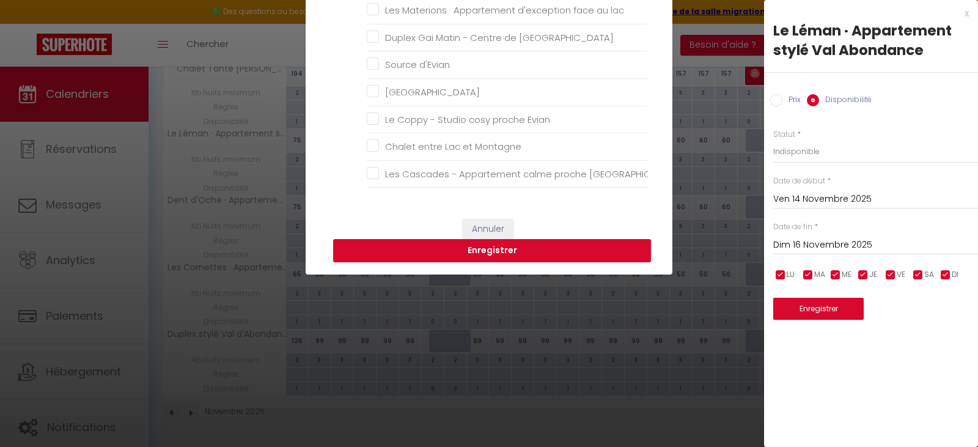
click at [479, 253] on button "Enregistrer" at bounding box center [492, 250] width 318 height 23
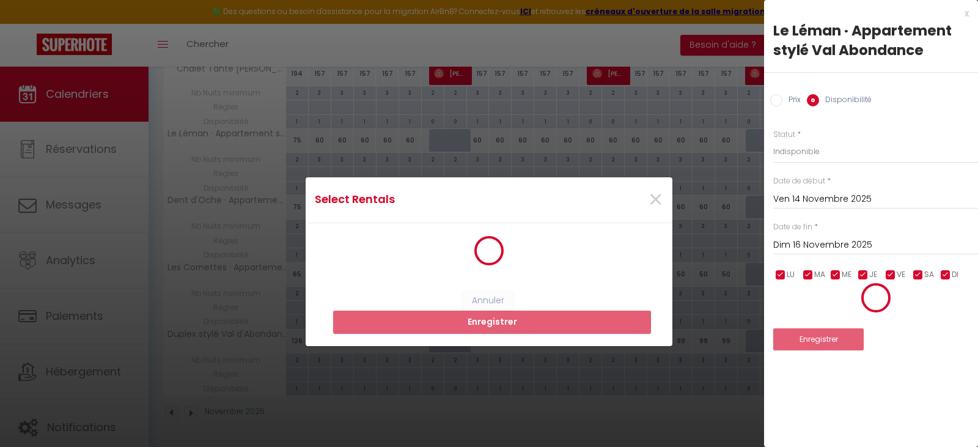
scroll to position [0, 0]
